Goal: Task Accomplishment & Management: Use online tool/utility

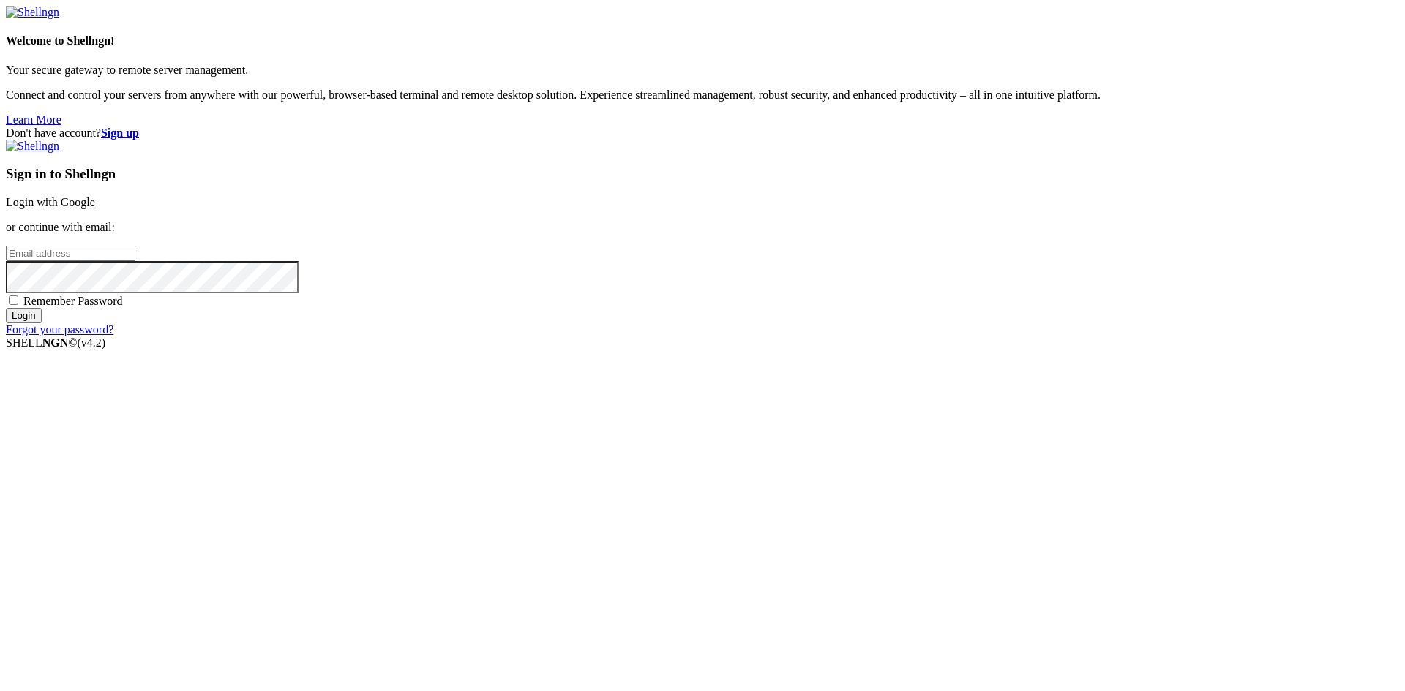
drag, startPoint x: 0, startPoint y: 0, endPoint x: 920, endPoint y: 274, distance: 960.4
click at [95, 209] on link "Login with Google" at bounding box center [50, 202] width 89 height 12
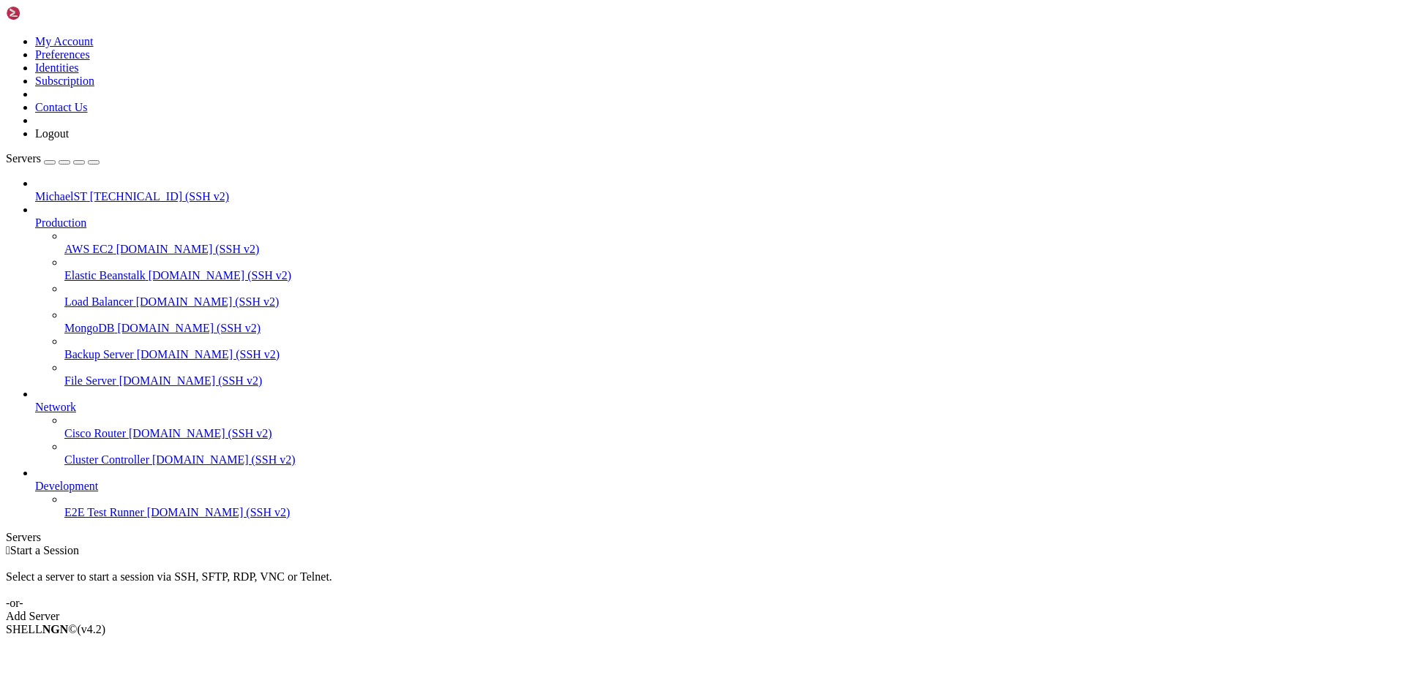
click at [90, 190] on span "[TECHNICAL_ID] (SSH v2)" at bounding box center [159, 196] width 139 height 12
click at [97, 190] on span "[TECHNICAL_ID] (SSH v2)" at bounding box center [159, 196] width 139 height 12
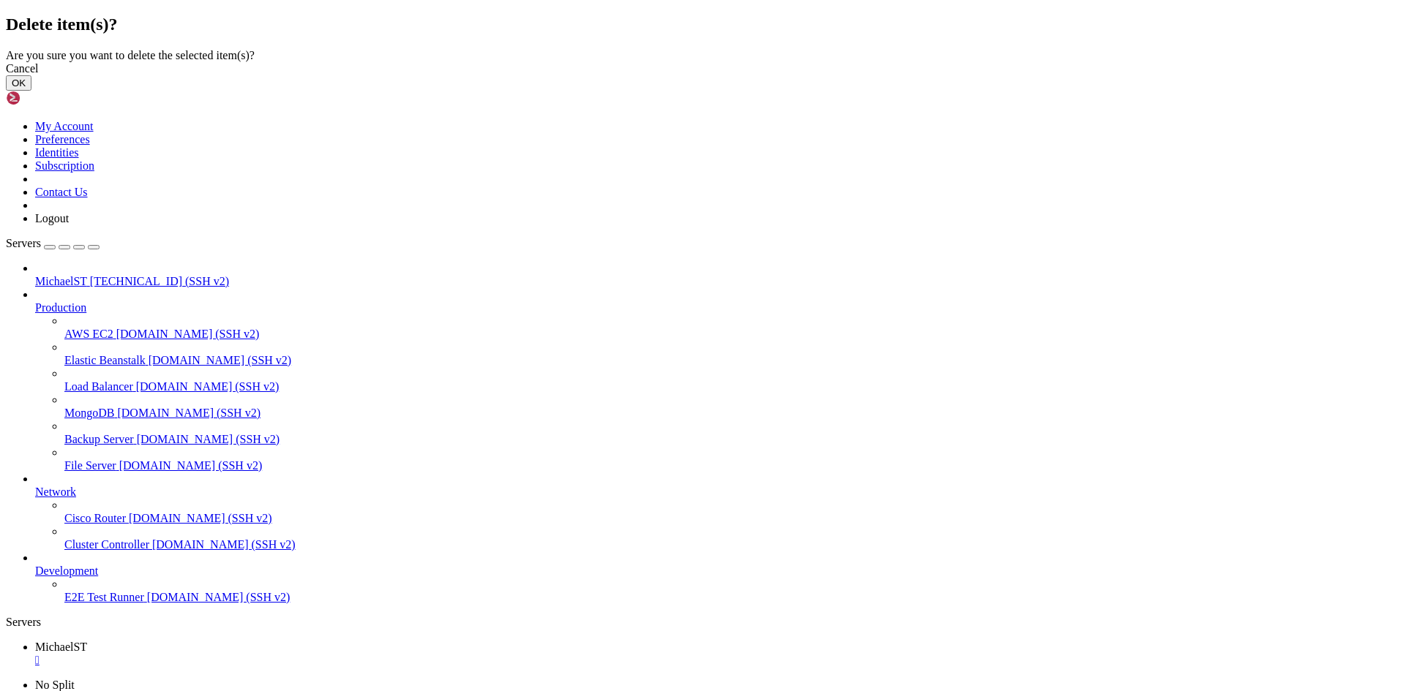
click at [31, 91] on button "OK" at bounding box center [19, 82] width 26 height 15
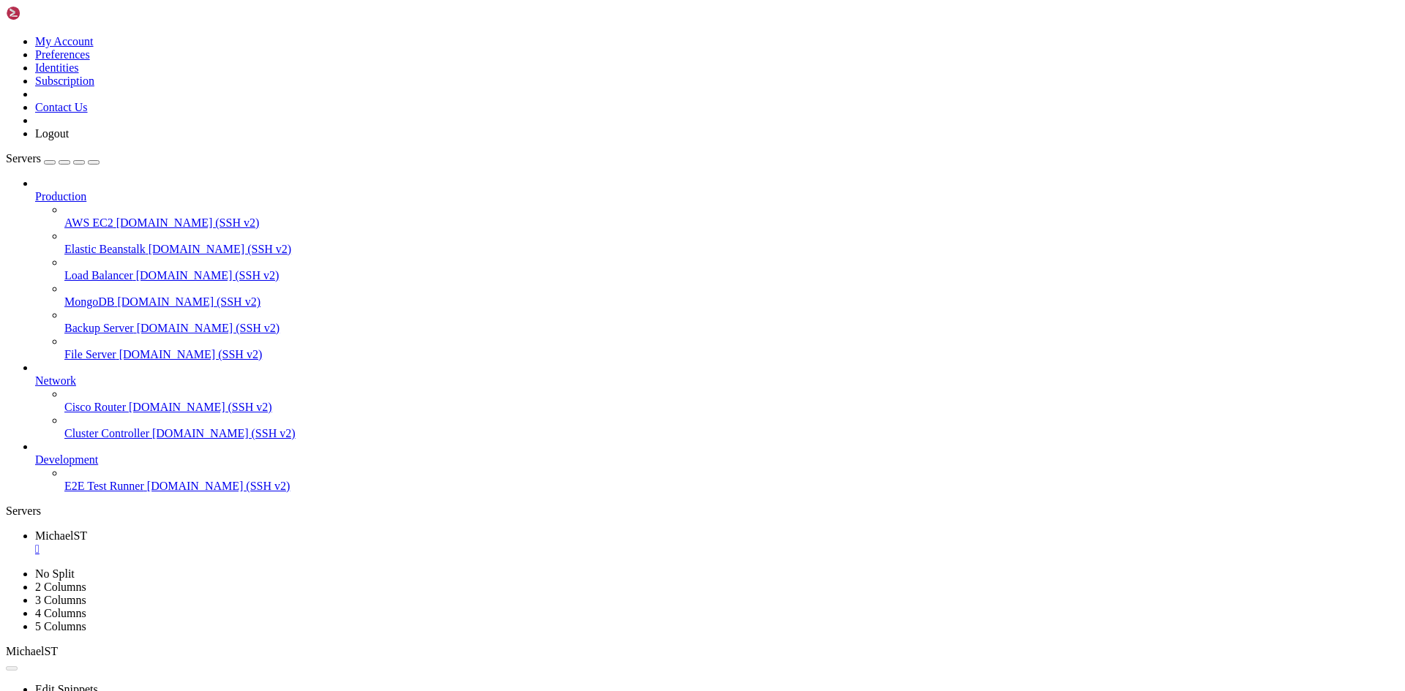
click at [273, 543] on div "" at bounding box center [717, 549] width 1364 height 13
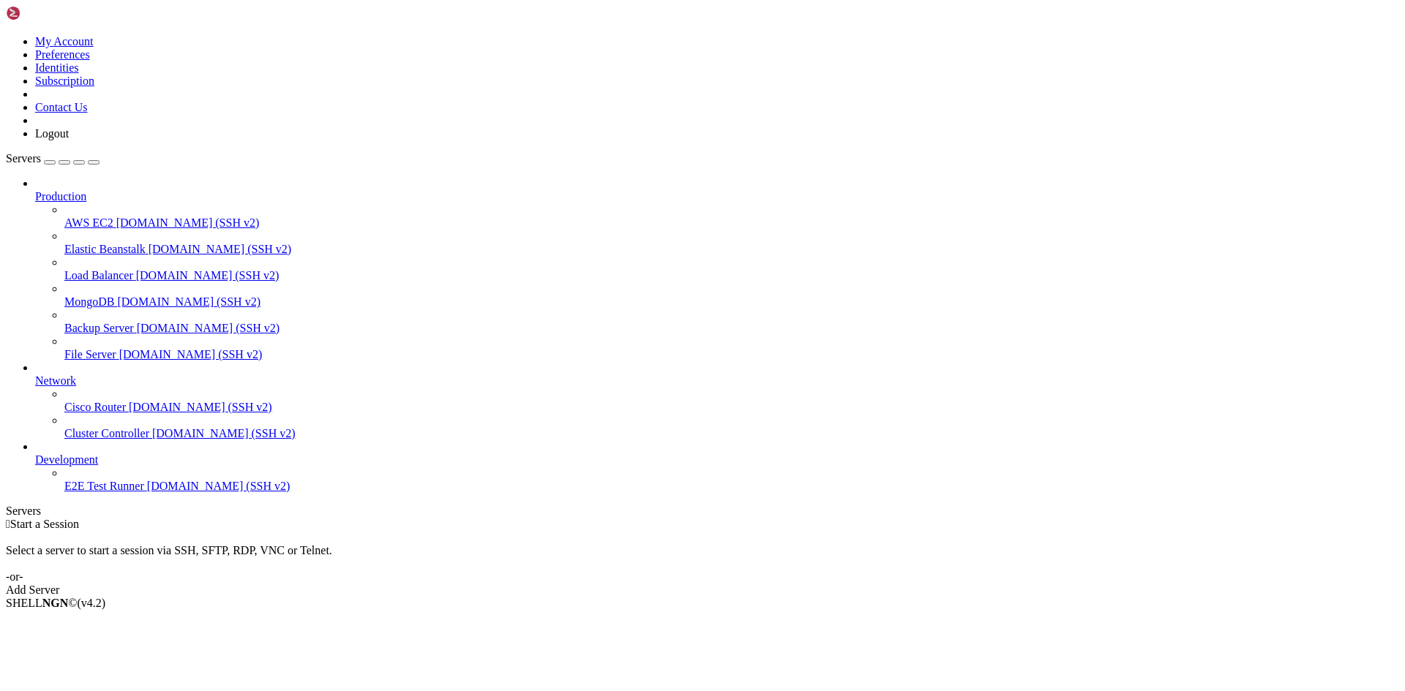
click at [805, 584] on div "Add Server" at bounding box center [702, 590] width 1393 height 13
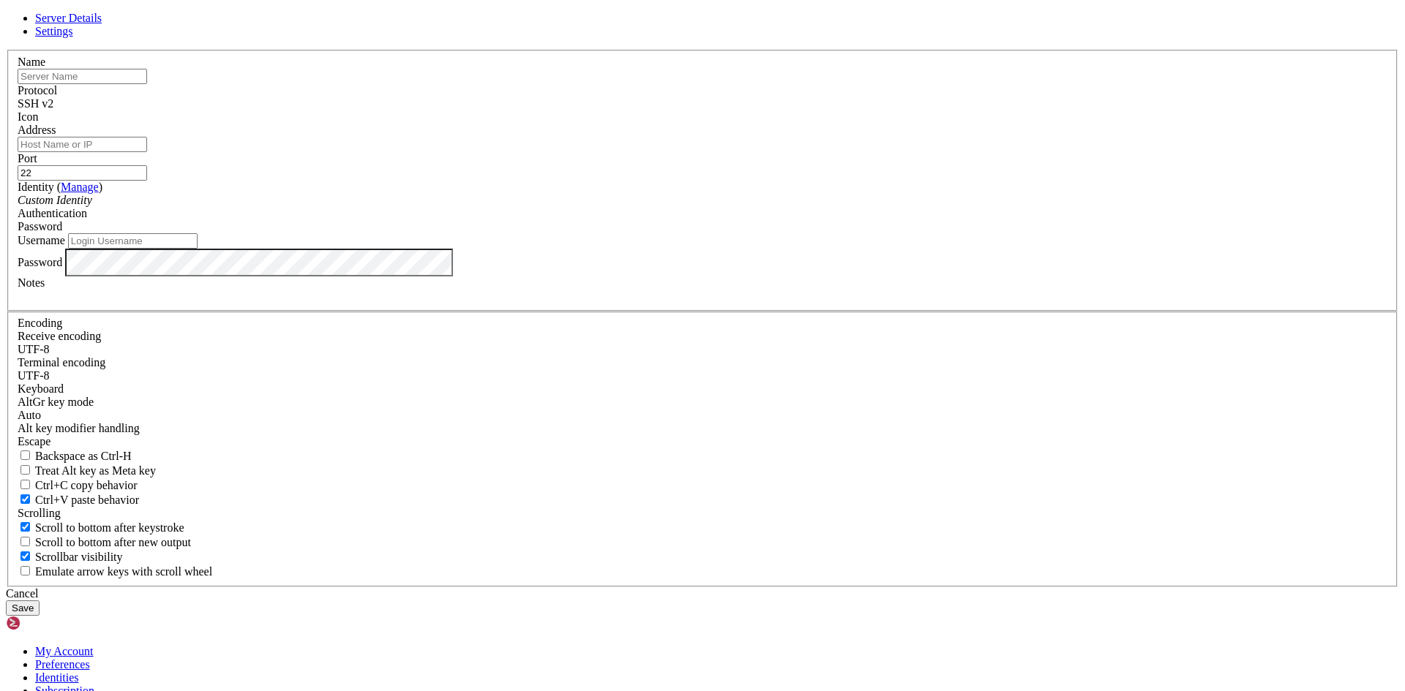
drag, startPoint x: 675, startPoint y: 146, endPoint x: 693, endPoint y: 143, distance: 18.5
click at [693, 38] on header "Server Details Settings" at bounding box center [702, 25] width 1393 height 26
click at [147, 84] on input "text" at bounding box center [82, 76] width 129 height 15
click at [198, 249] on input "Username" at bounding box center [132, 240] width 129 height 15
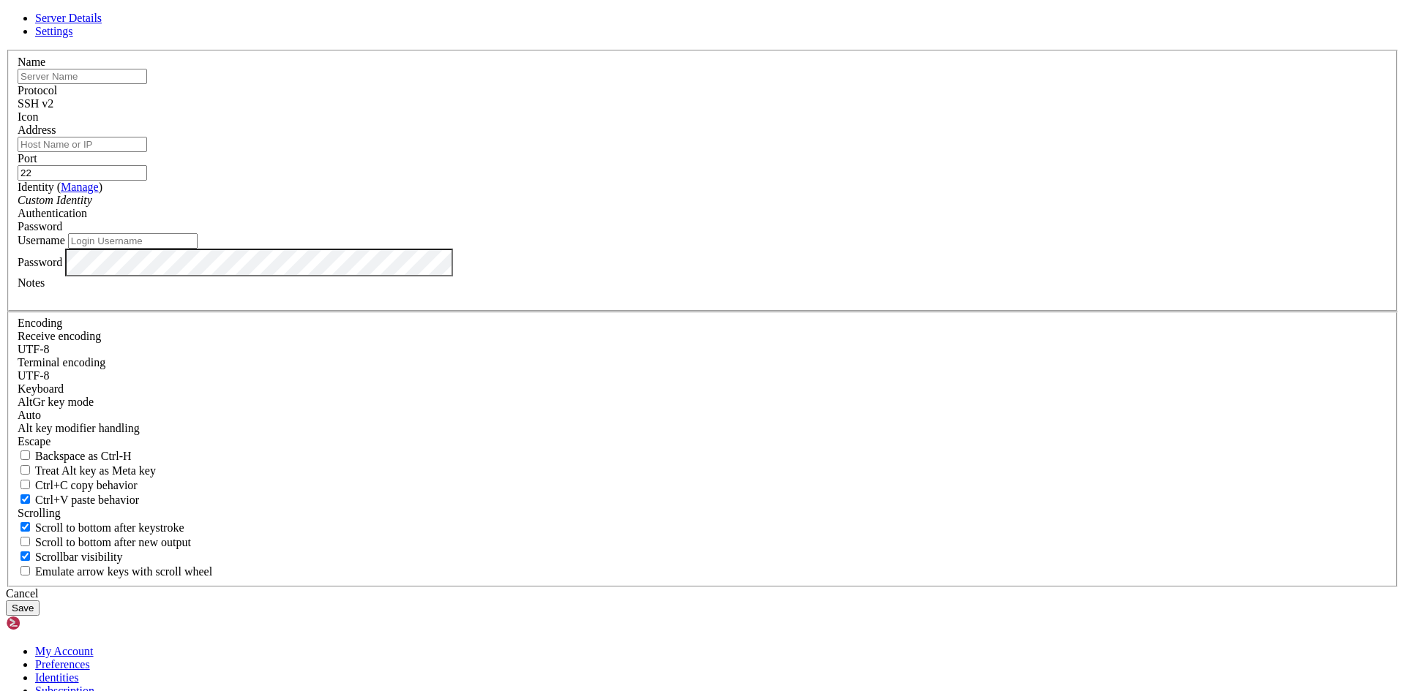
paste input "MichaelVBU"
type input "MichaelVBU"
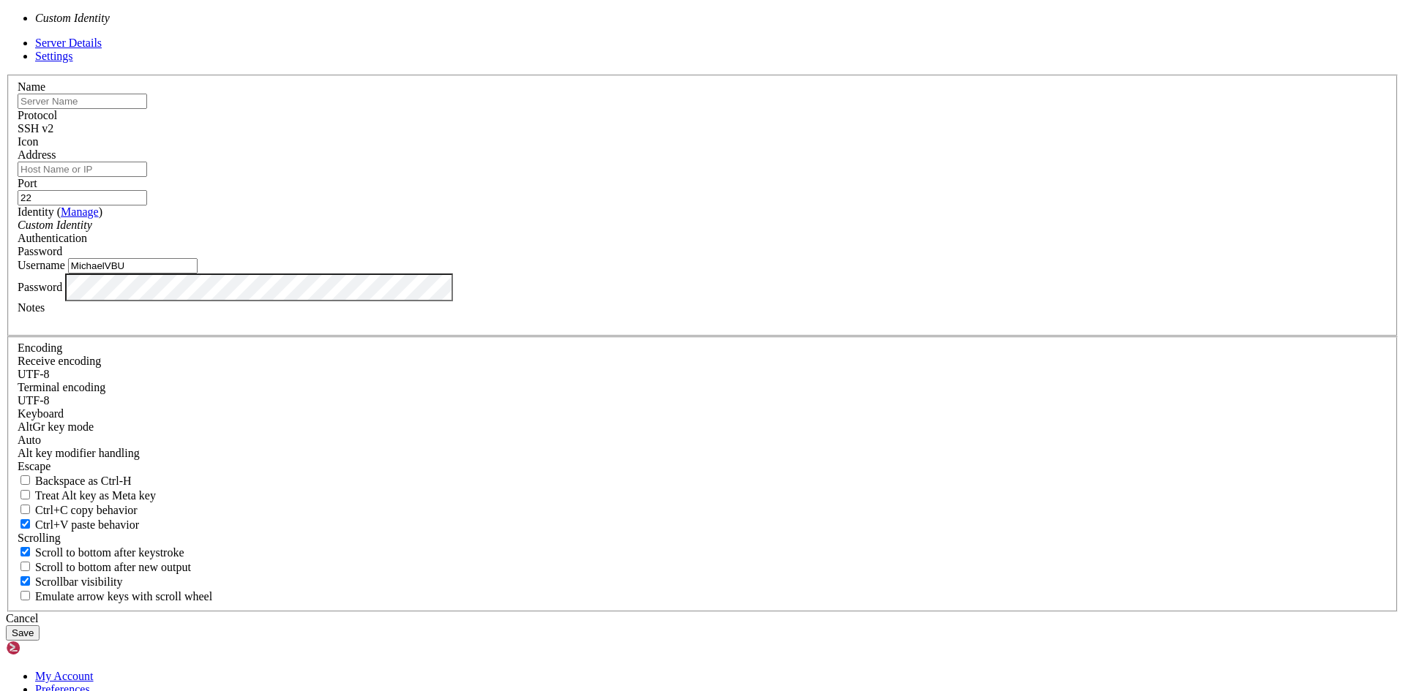
click at [92, 231] on icon "Custom Identity" at bounding box center [55, 225] width 75 height 12
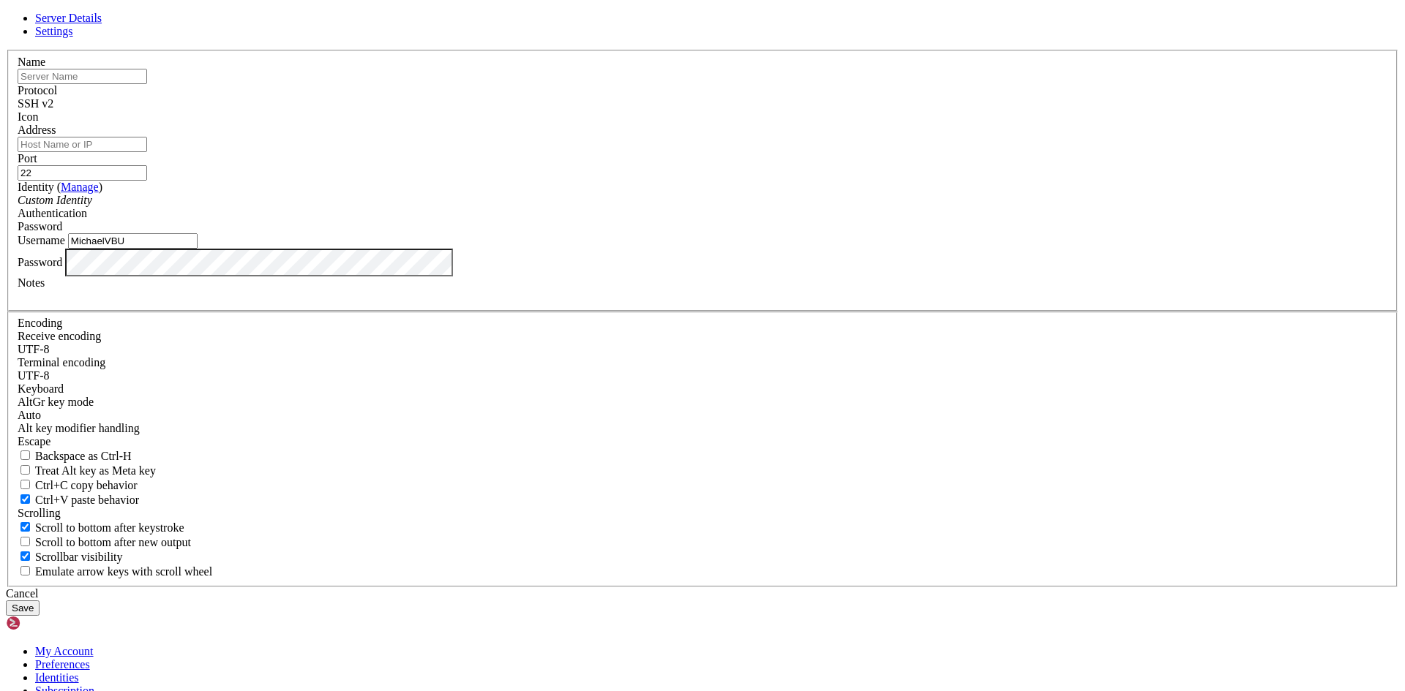
click at [147, 152] on input "Address" at bounding box center [82, 144] width 129 height 15
paste input "[TECHNICAL_ID]"
type input "[TECHNICAL_ID]"
click at [147, 84] on input "text" at bounding box center [82, 76] width 129 height 15
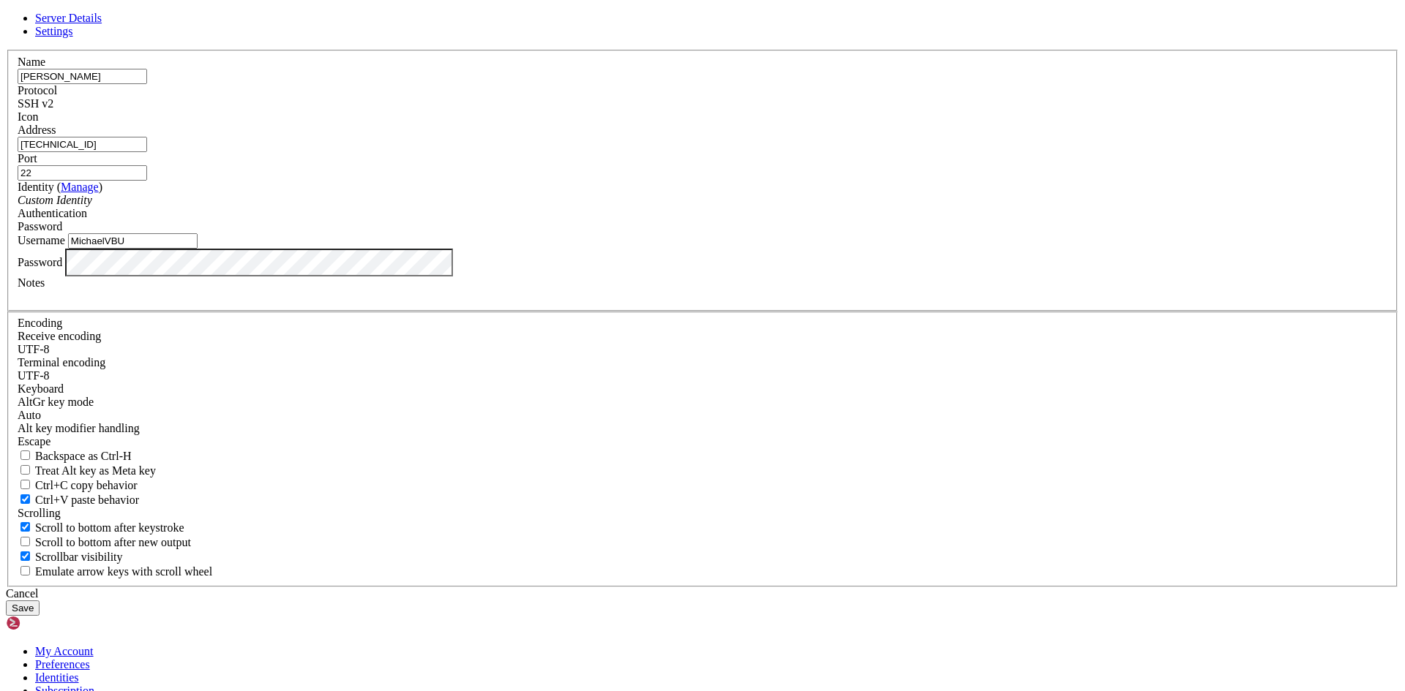
type input "[PERSON_NAME]"
click at [40, 601] on button "Save" at bounding box center [23, 608] width 34 height 15
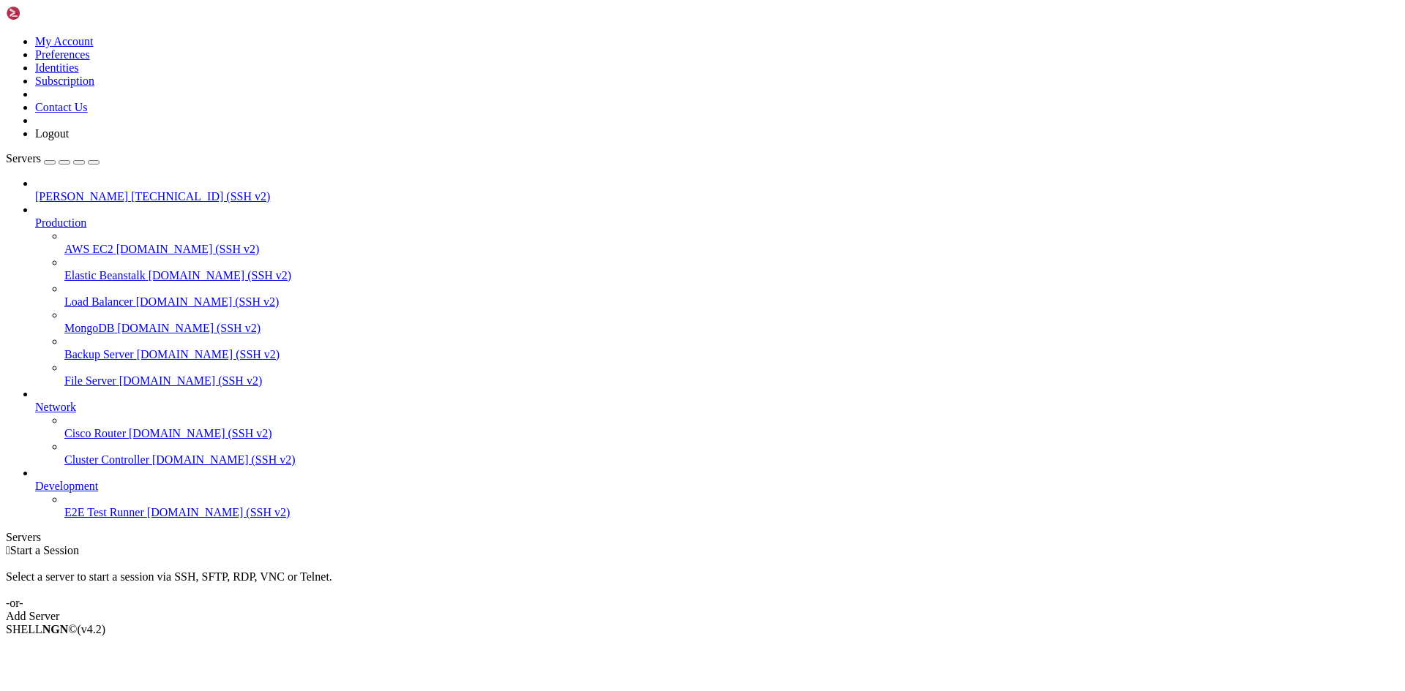
click at [131, 190] on span "[TECHNICAL_ID] (SSH v2)" at bounding box center [200, 196] width 139 height 12
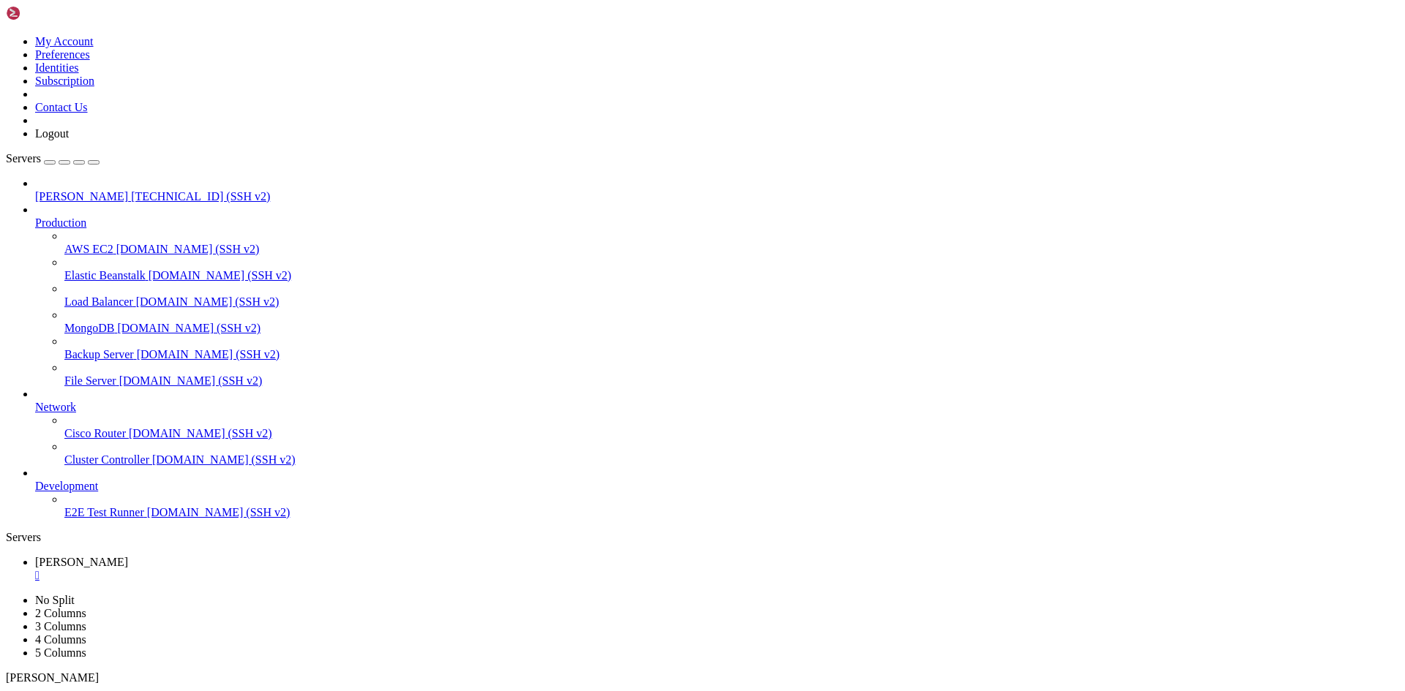
scroll to position [0, 0]
